Goal: Task Accomplishment & Management: Use online tool/utility

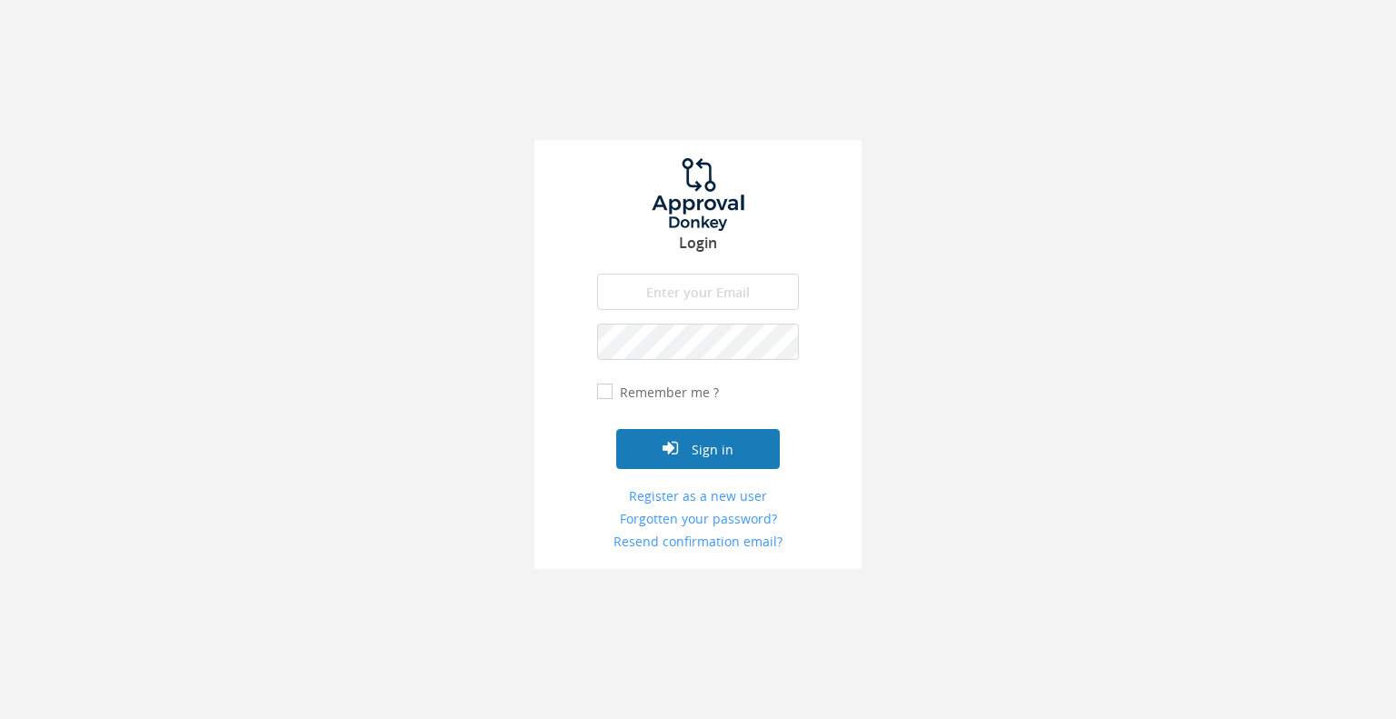
type input "[EMAIL_ADDRESS][PERSON_NAME][DOMAIN_NAME]"
click at [694, 451] on button "Sign in" at bounding box center [698, 449] width 164 height 40
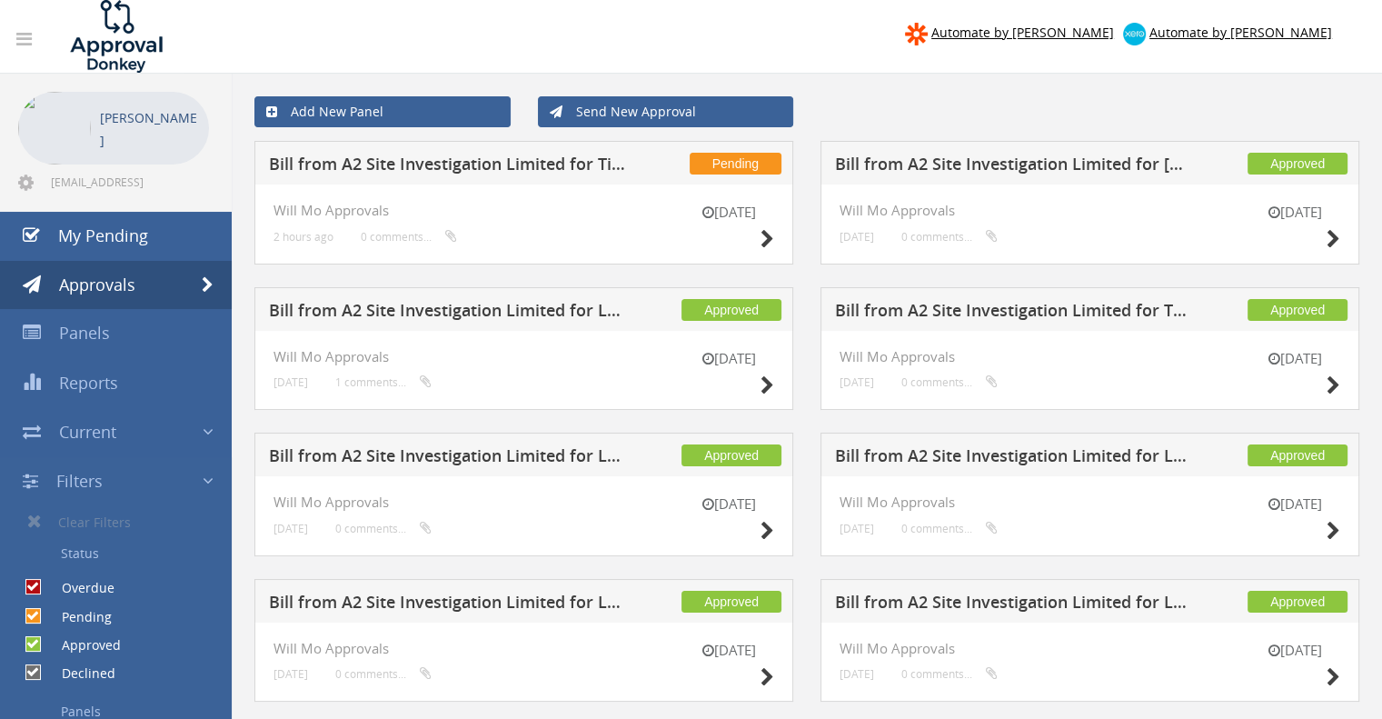
click at [439, 157] on h5 "Bill from A2 Site Investigation Limited for Tipmaster Ltd t/a The All Clear Com…" at bounding box center [447, 166] width 357 height 23
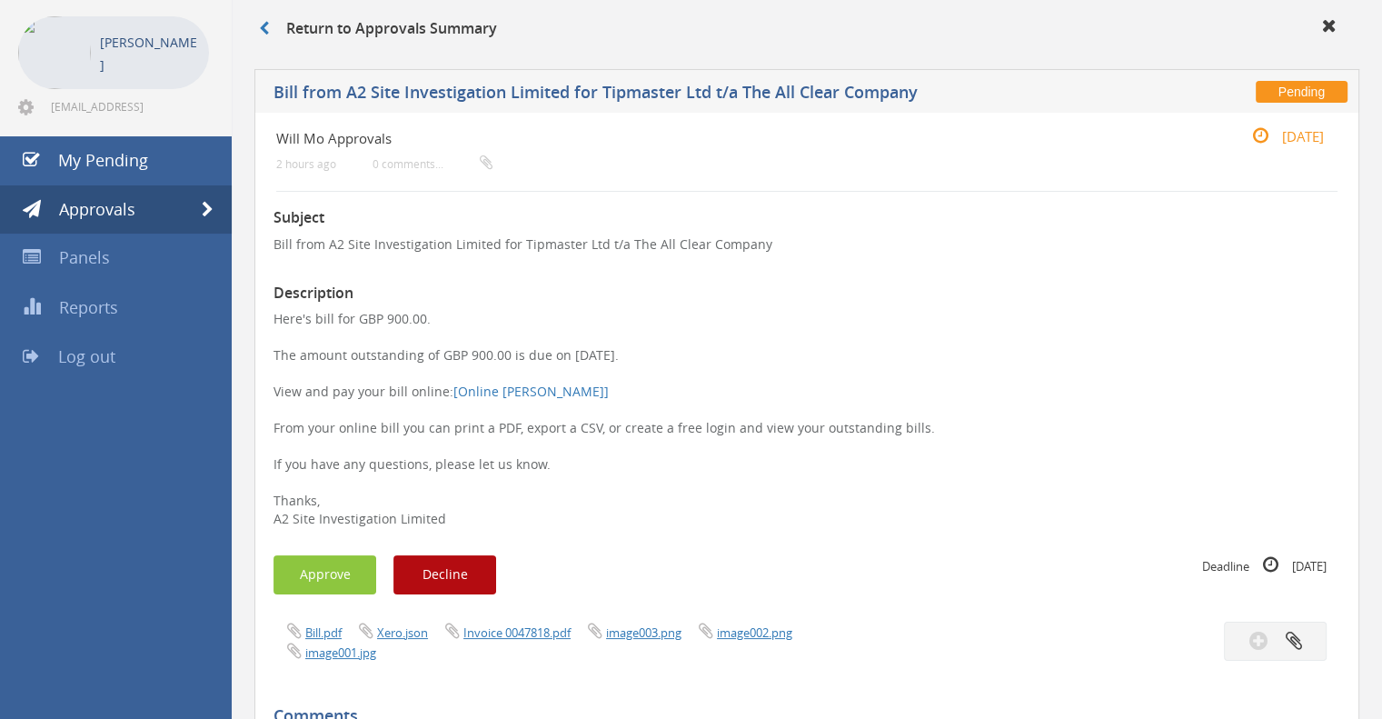
scroll to position [273, 0]
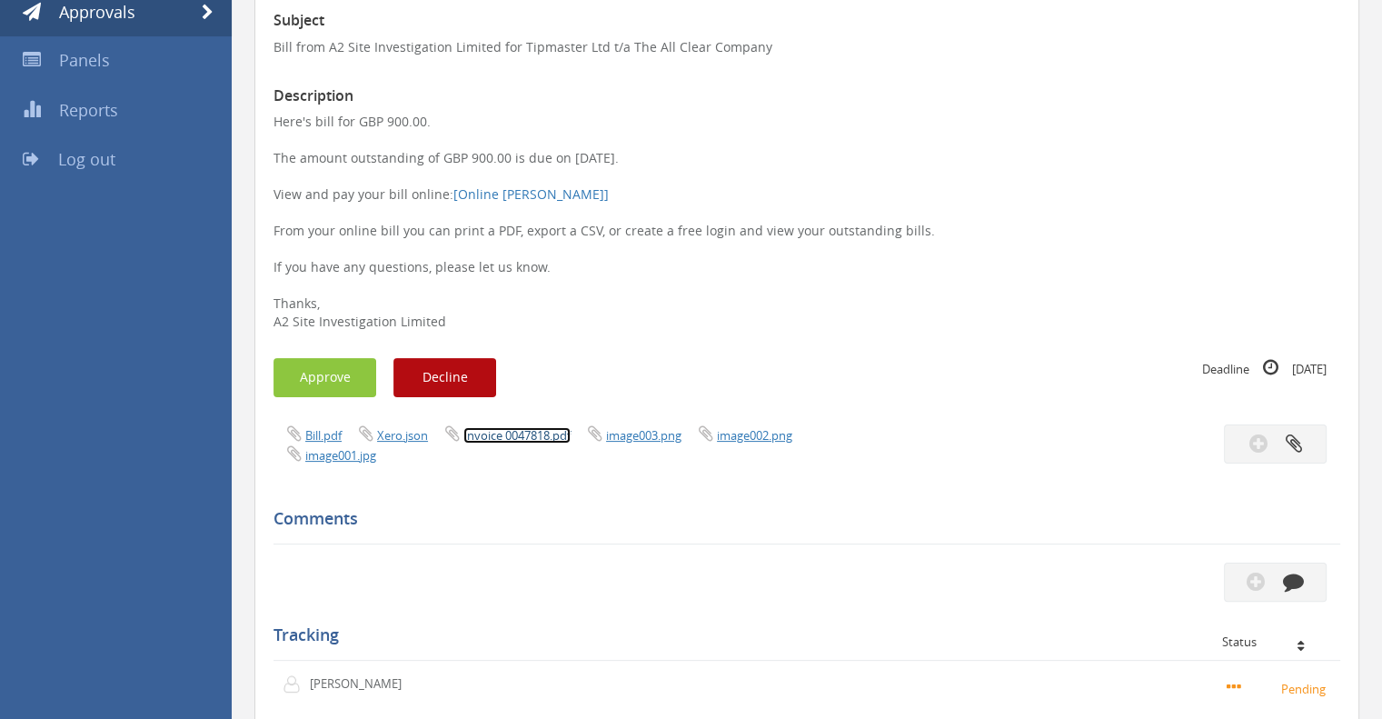
click at [527, 434] on link "Invoice 0047818.pdf" at bounding box center [516, 435] width 107 height 16
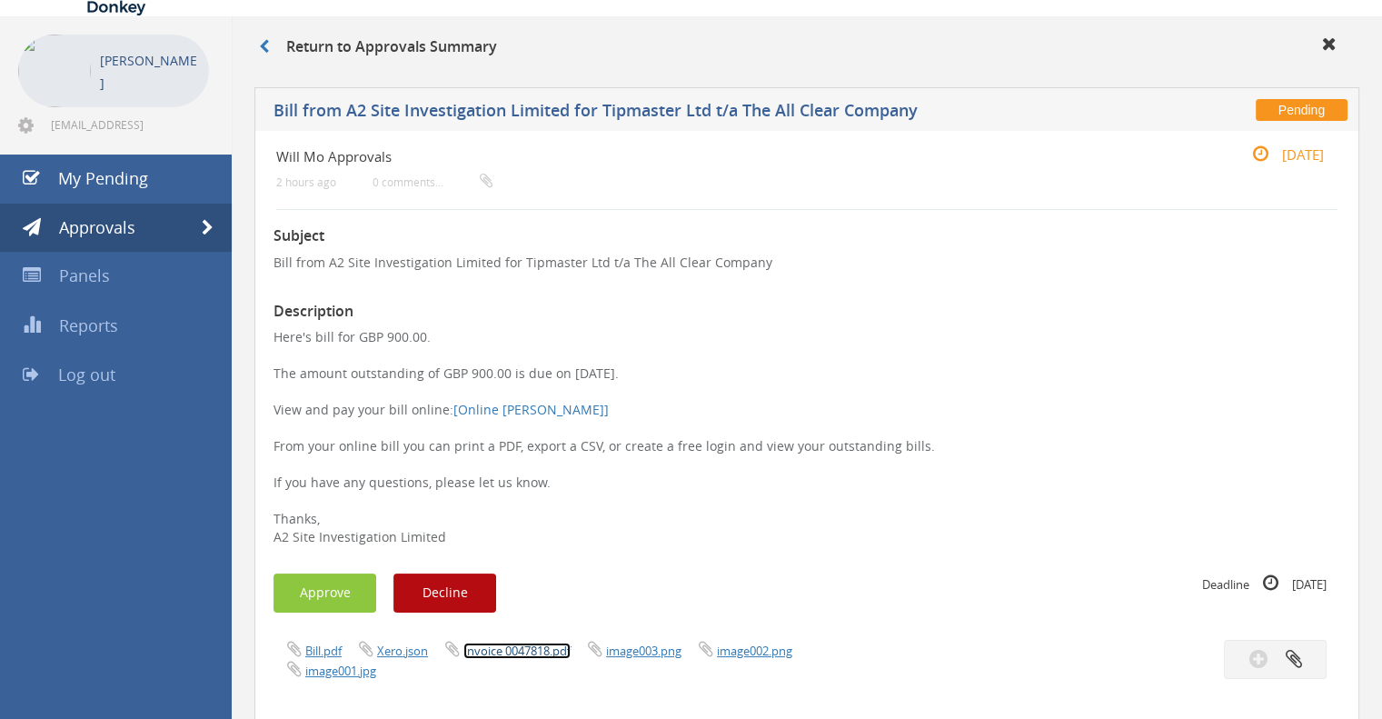
scroll to position [0, 0]
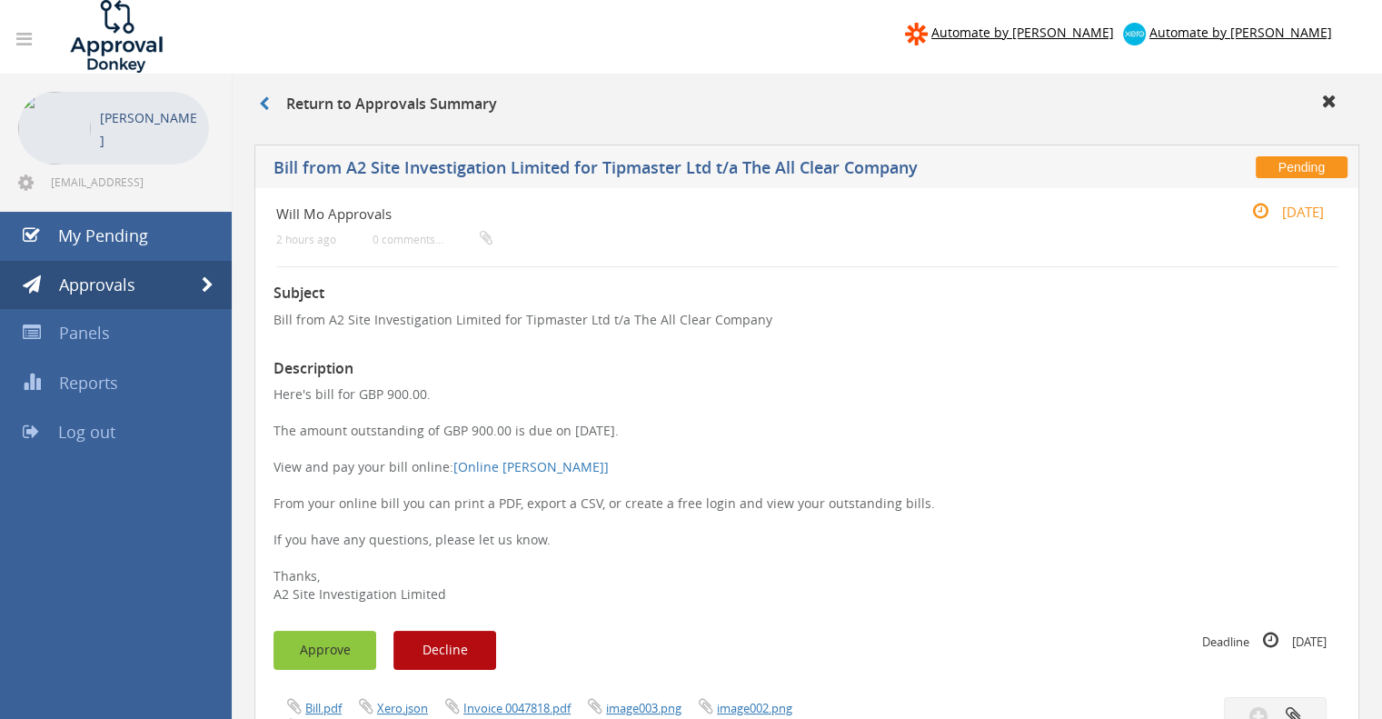
click at [316, 648] on button "Approve" at bounding box center [325, 650] width 103 height 39
